Goal: Information Seeking & Learning: Learn about a topic

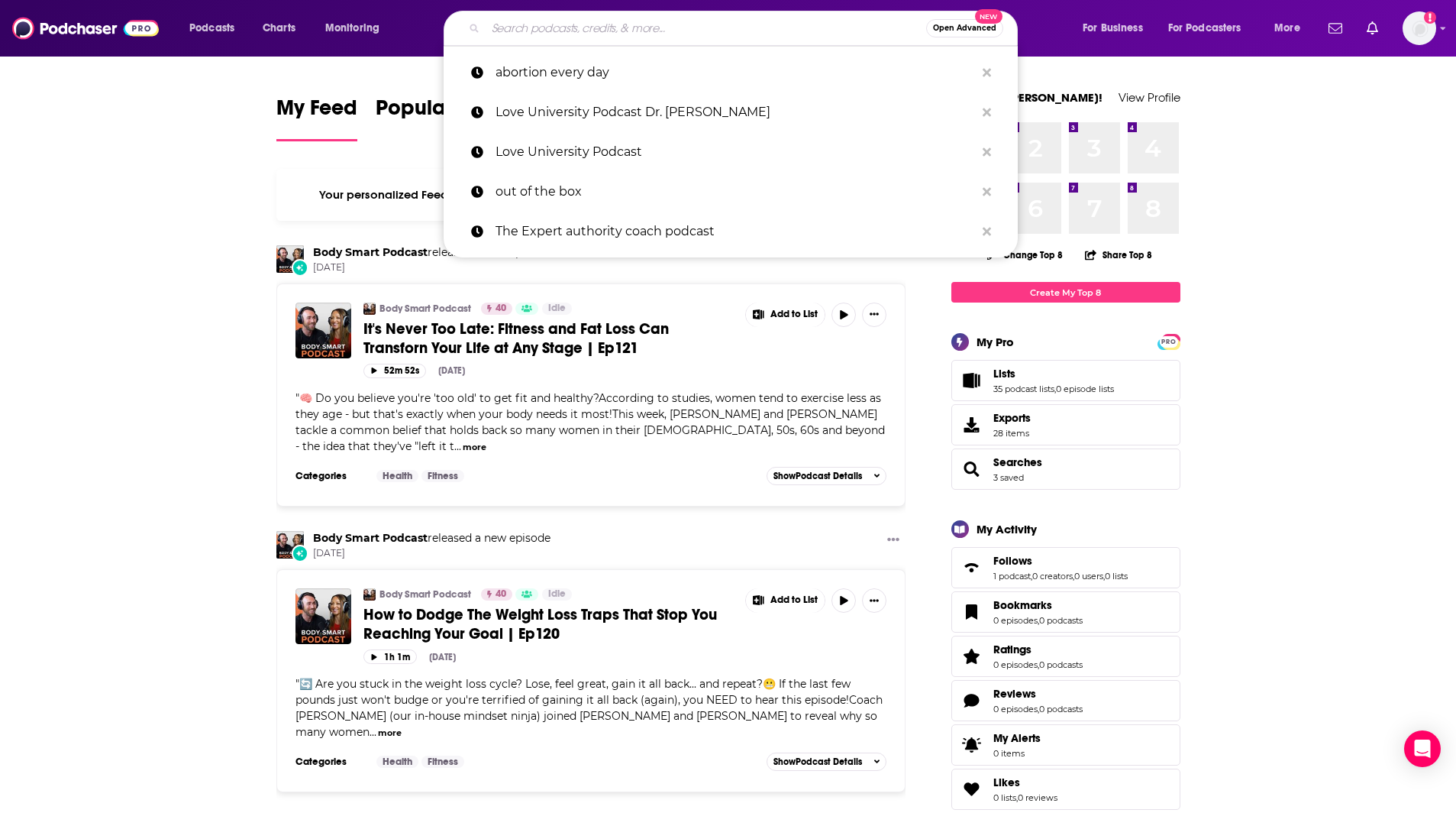
click at [543, 25] on input "Search podcasts, credits, & more..." at bounding box center [706, 28] width 441 height 25
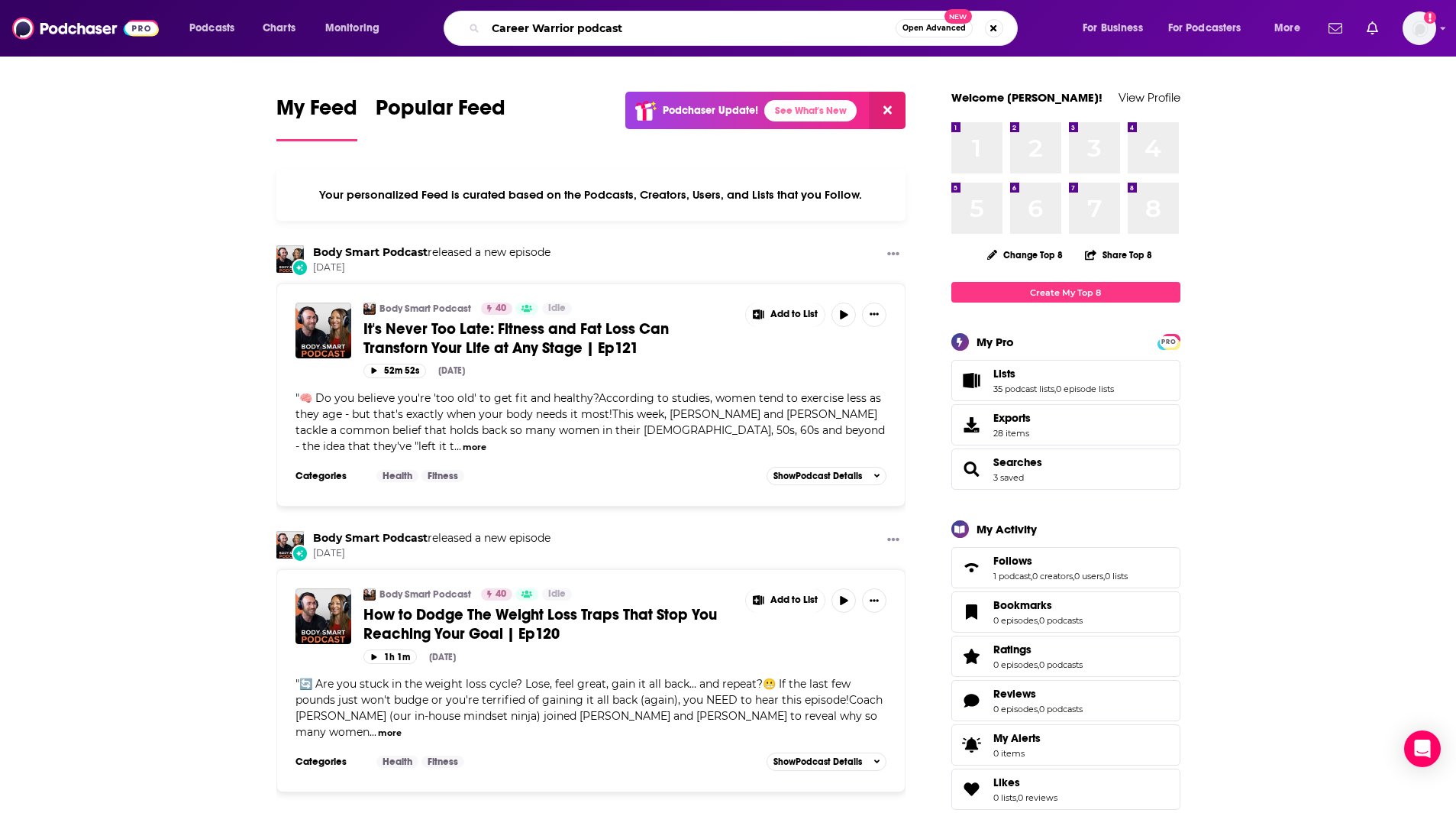
type input "Career Warrior podcast"
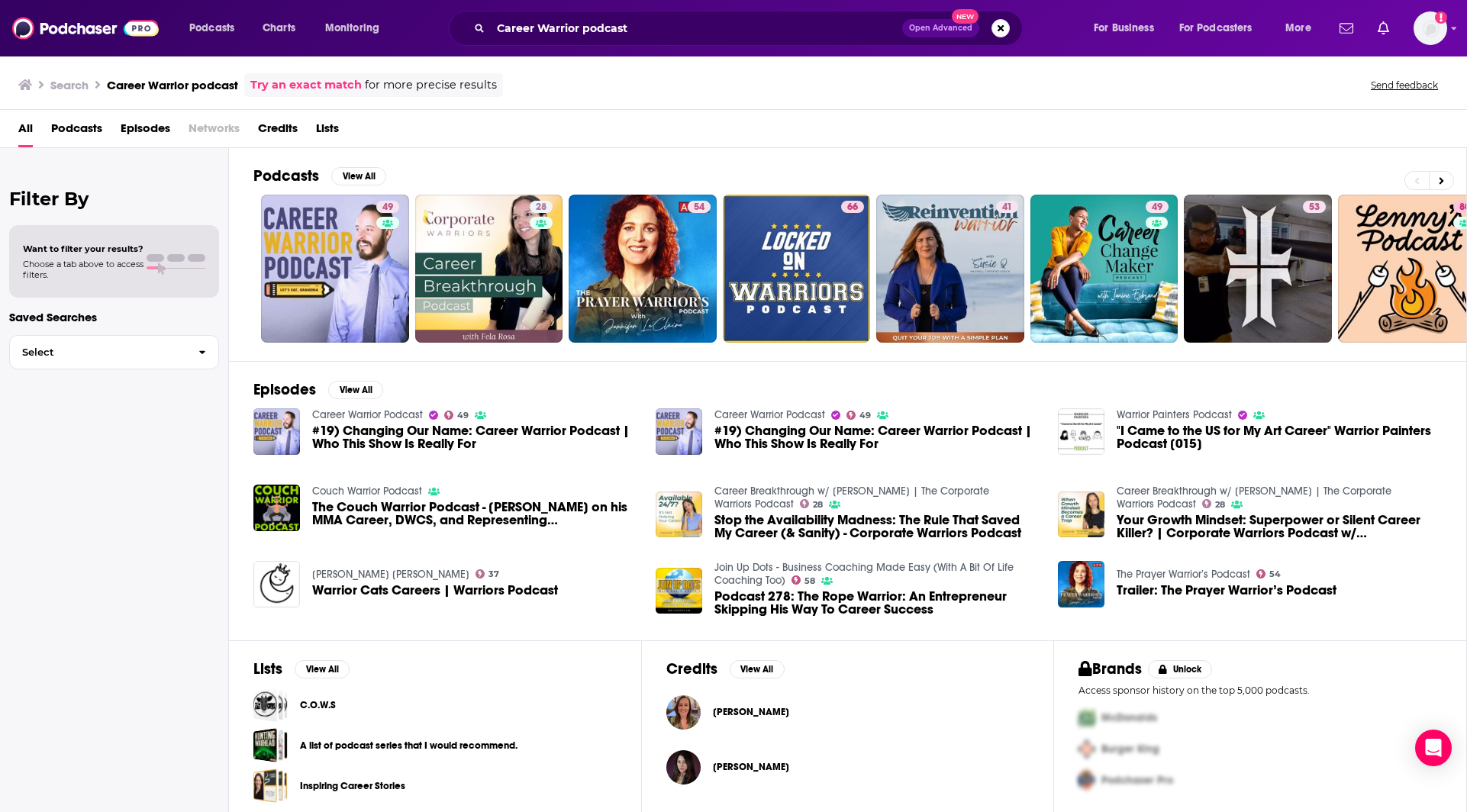
click at [187, 752] on div "Filter By Want to filter your results? Choose a tab above to access filters. Sa…" at bounding box center [114, 554] width 229 height 812
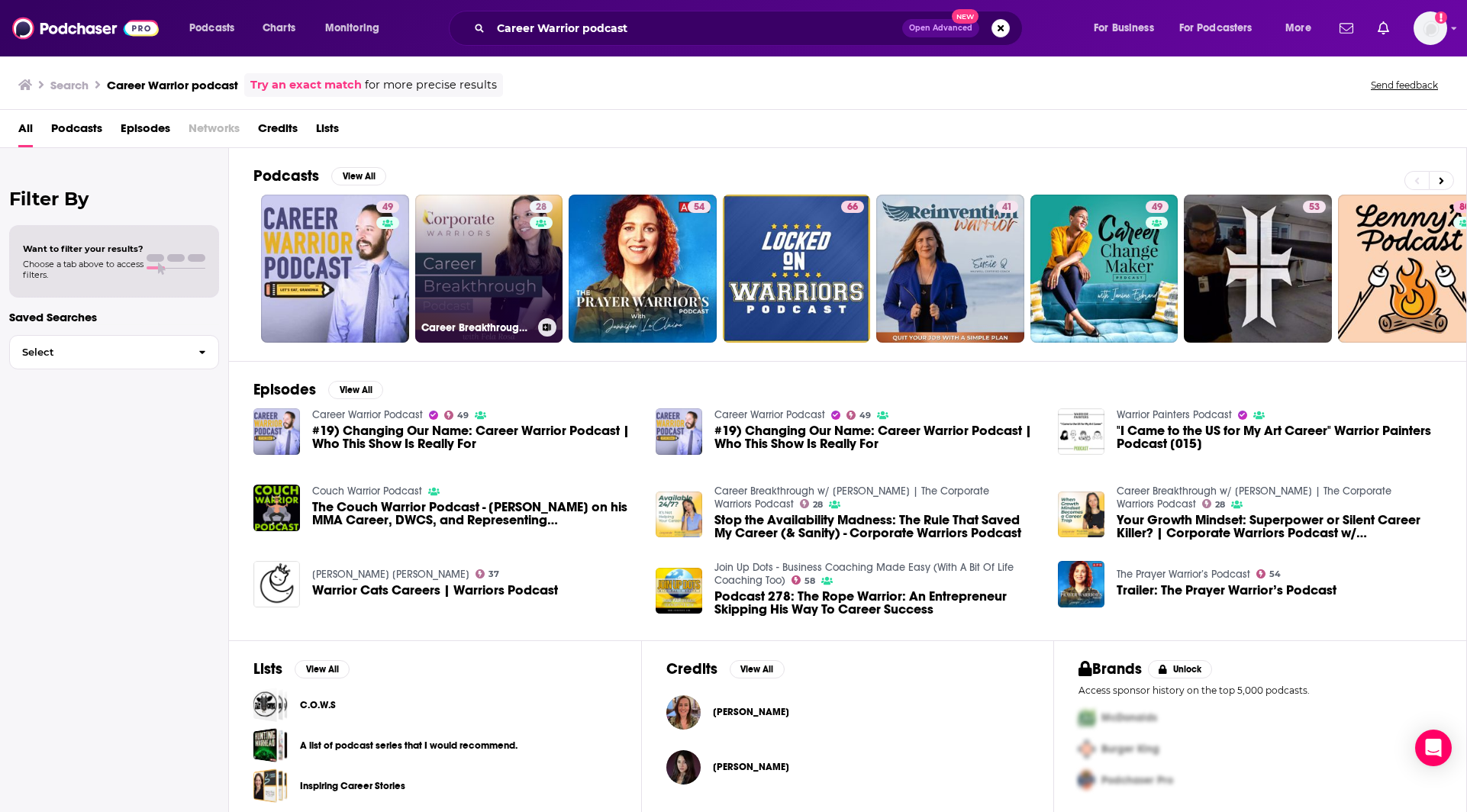
click at [463, 294] on link "28 Career Breakthrough w/ [PERSON_NAME] | The Corporate Warriors Podcast" at bounding box center [489, 269] width 148 height 148
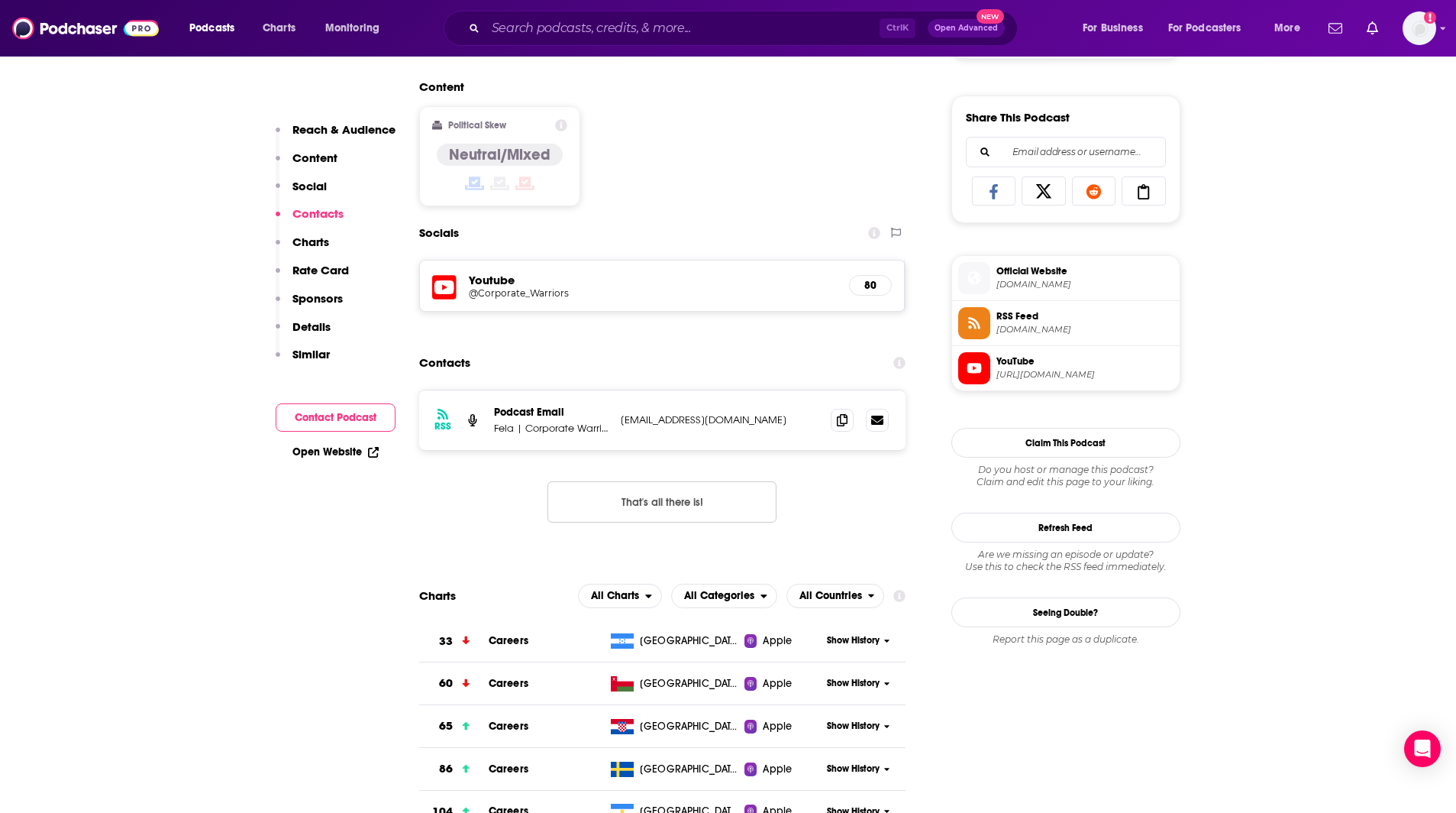
scroll to position [1089, 0]
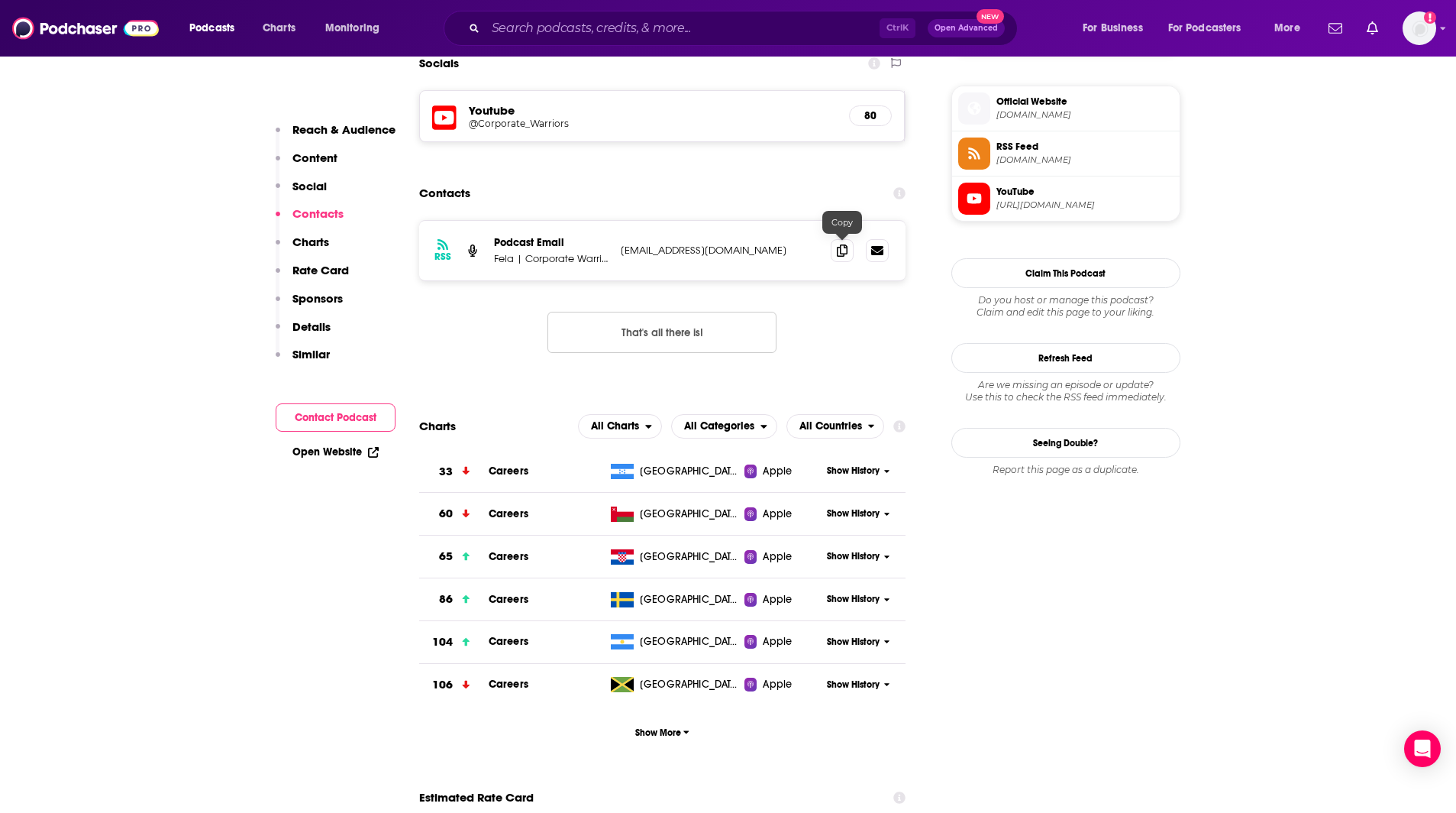
drag, startPoint x: 845, startPoint y: 255, endPoint x: 856, endPoint y: 253, distance: 11.2
click at [846, 254] on icon at bounding box center [842, 250] width 10 height 12
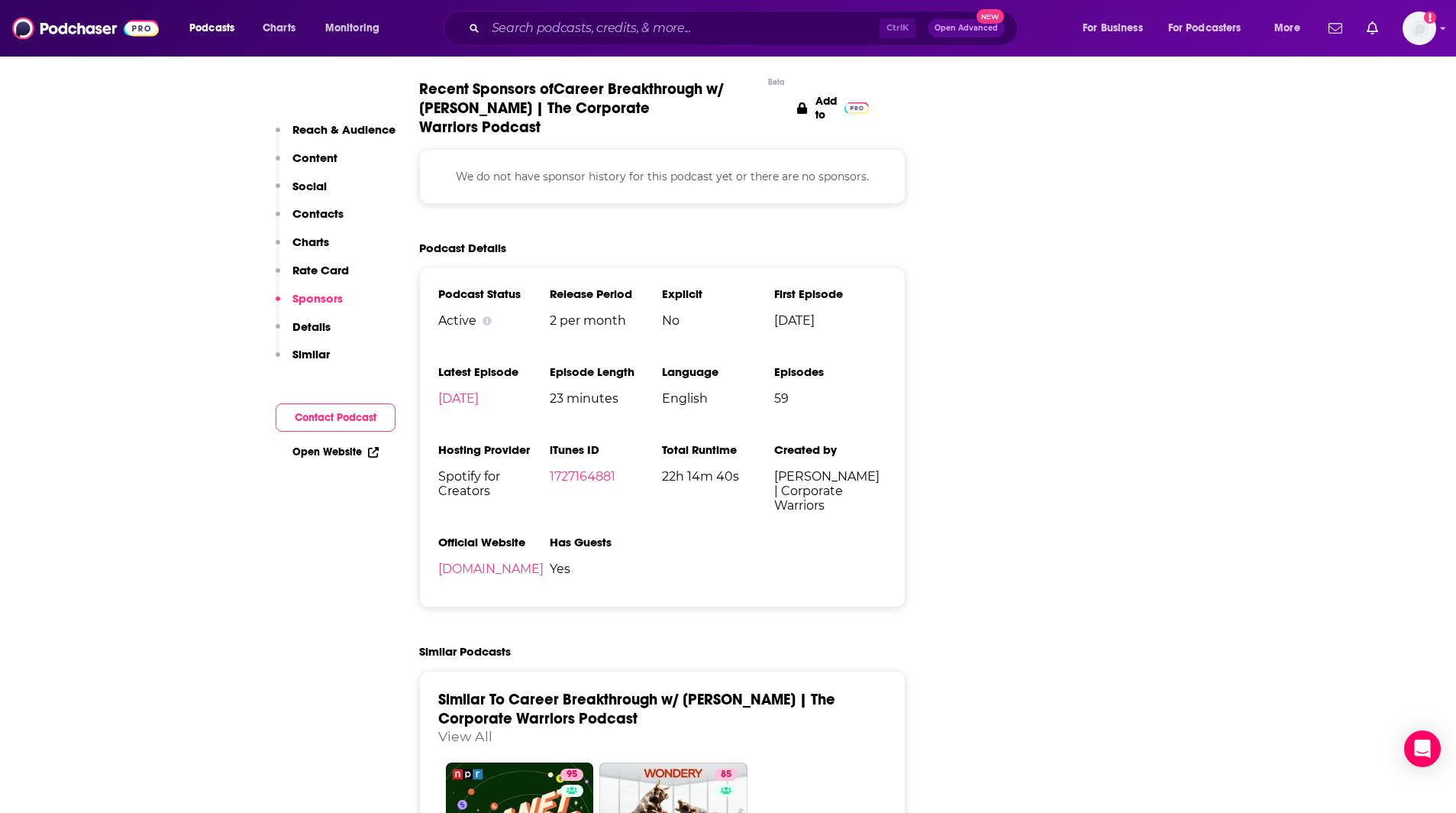
scroll to position [2119, 0]
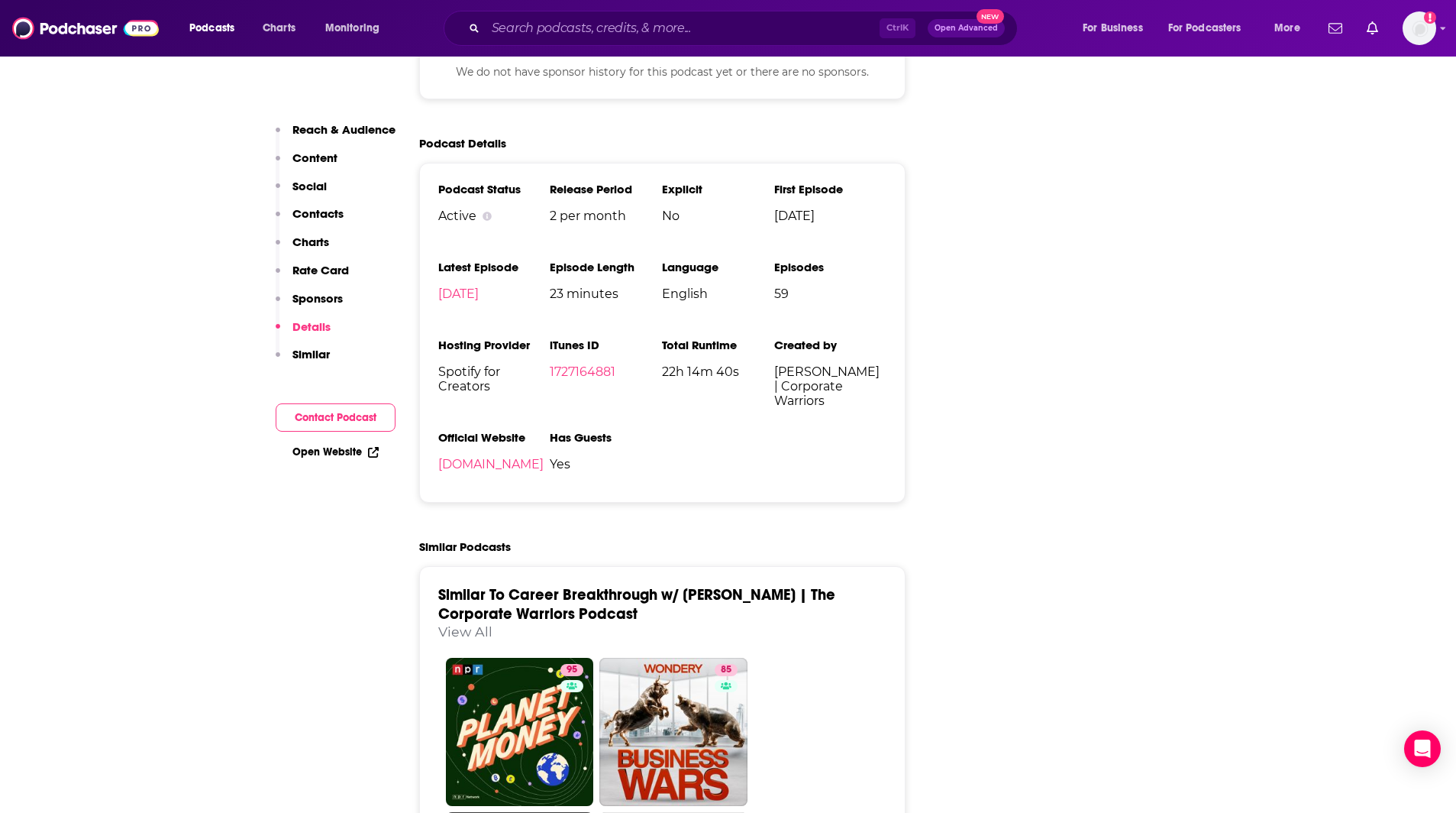
drag, startPoint x: 258, startPoint y: 780, endPoint x: 460, endPoint y: 636, distance: 248.1
drag, startPoint x: 248, startPoint y: 768, endPoint x: 322, endPoint y: 728, distance: 84.1
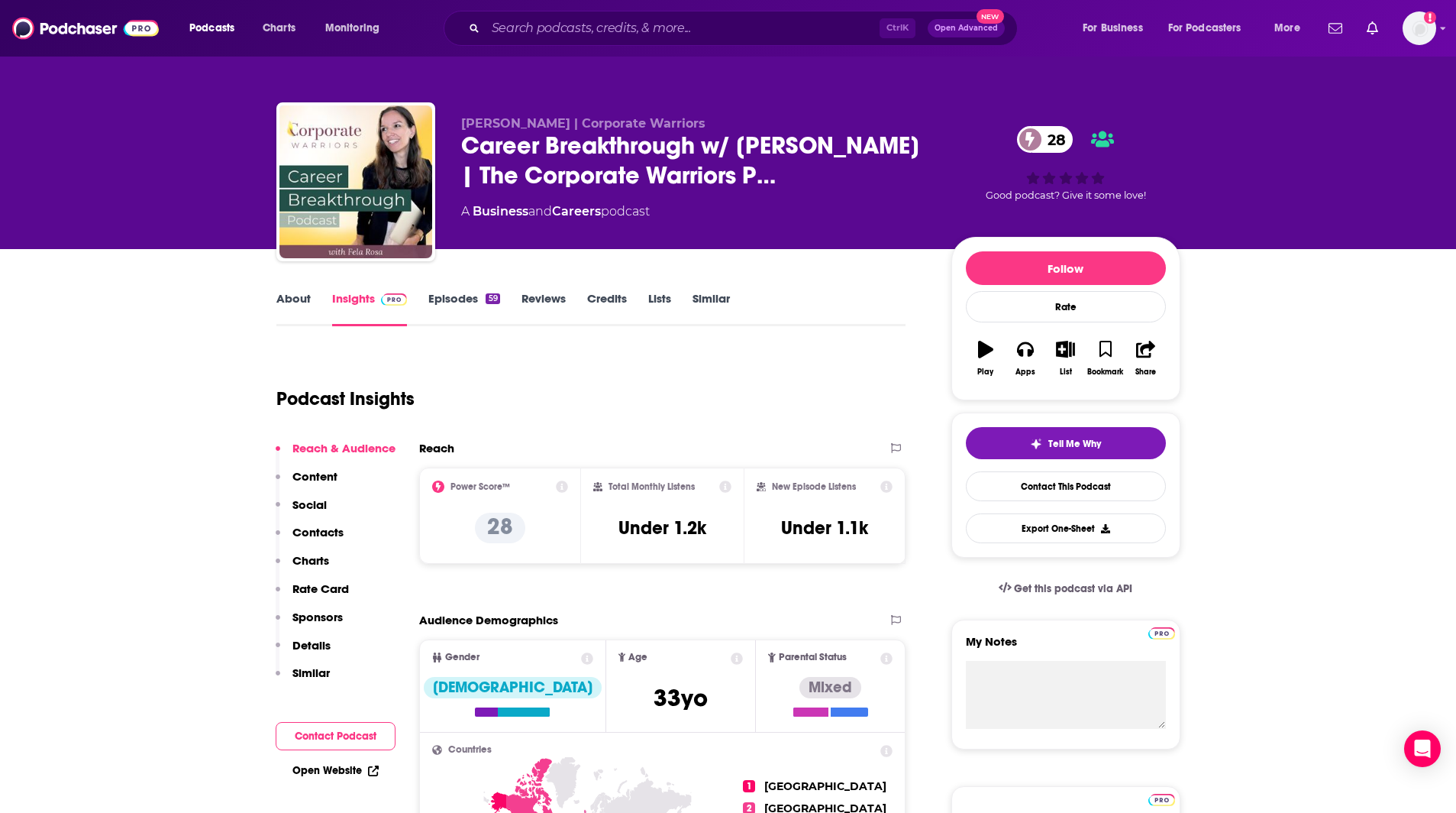
scroll to position [1, 0]
